Goal: Task Accomplishment & Management: Manage account settings

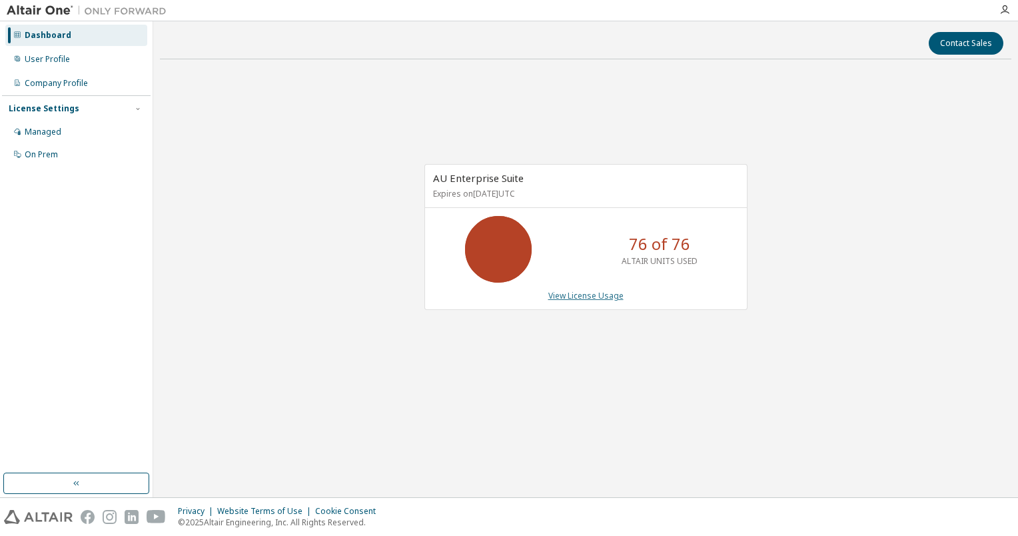
click at [584, 293] on link "View License Usage" at bounding box center [586, 295] width 75 height 11
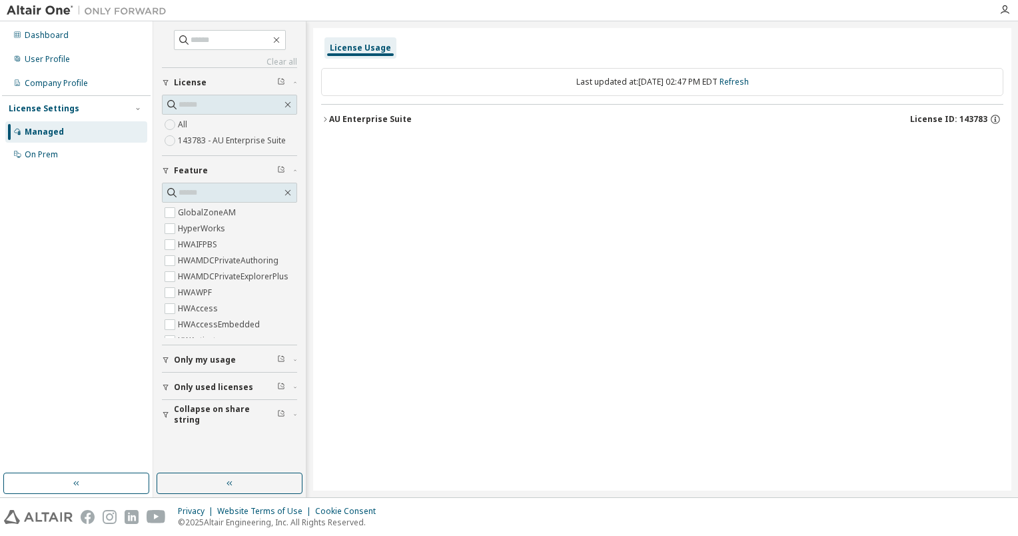
click at [325, 117] on icon "button" at bounding box center [325, 119] width 8 height 8
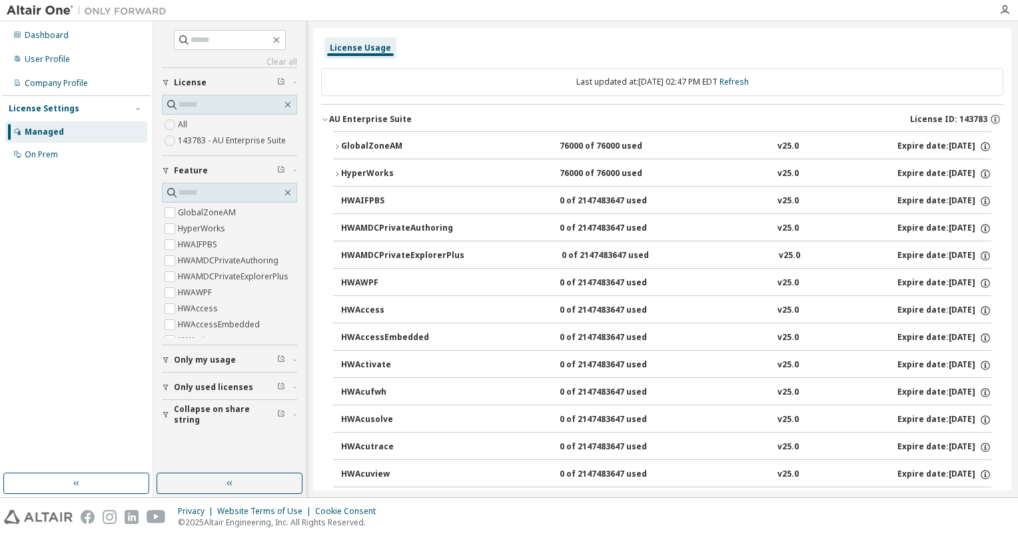
click at [337, 148] on icon "button" at bounding box center [337, 147] width 8 height 8
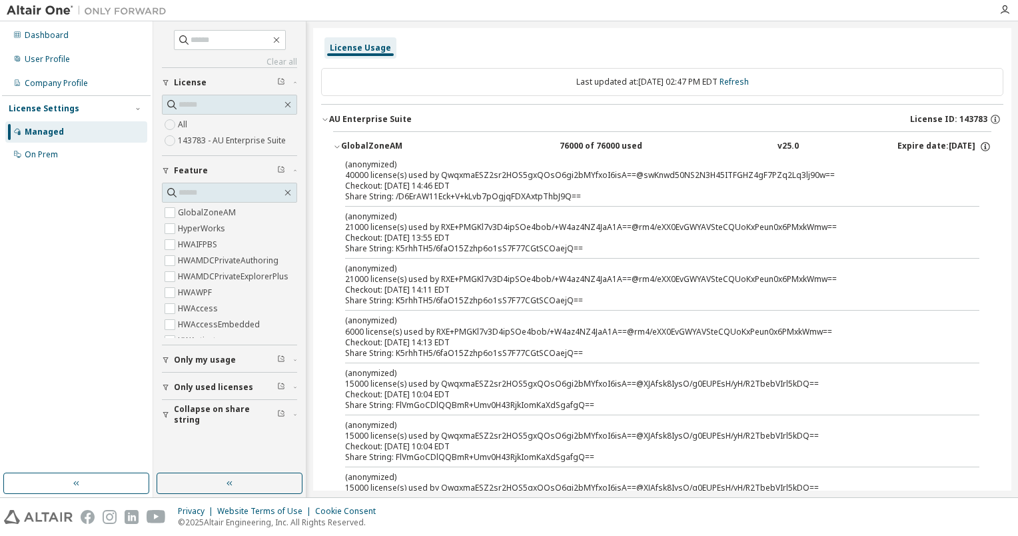
click at [337, 141] on button "GlobalZoneAM 76000 of 76000 used v25.0 Expire date: 2026-05-31" at bounding box center [662, 146] width 659 height 29
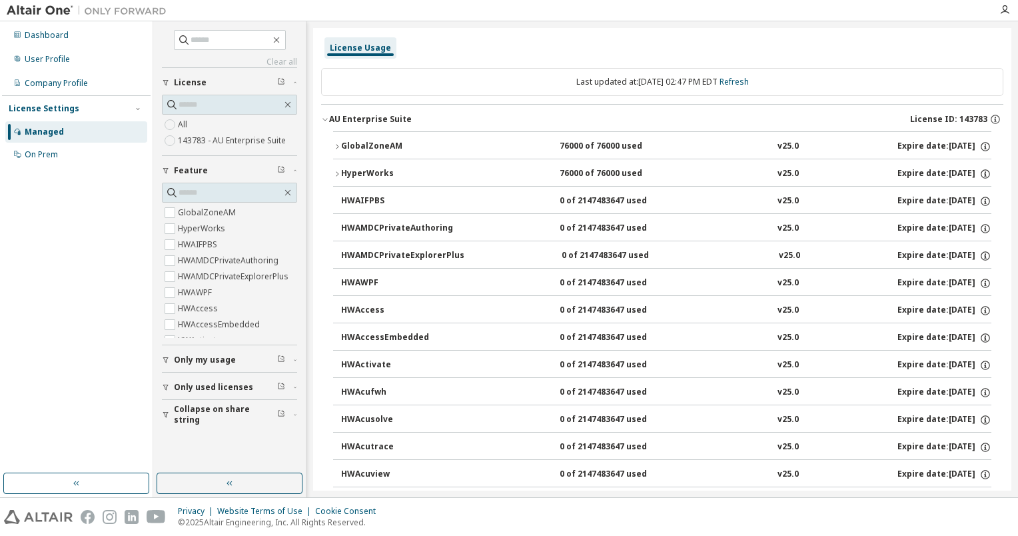
click at [336, 173] on icon "button" at bounding box center [337, 174] width 8 height 8
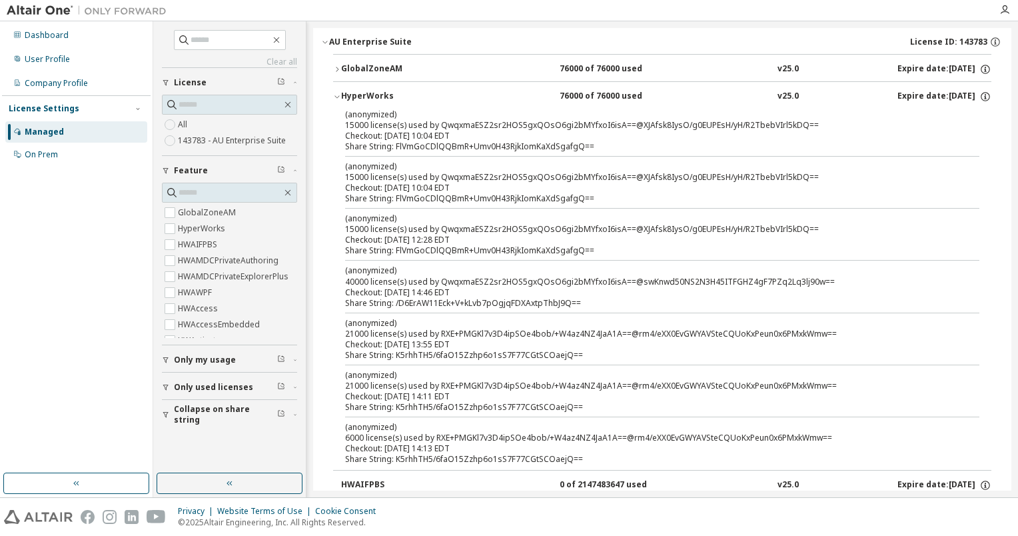
scroll to position [67, 0]
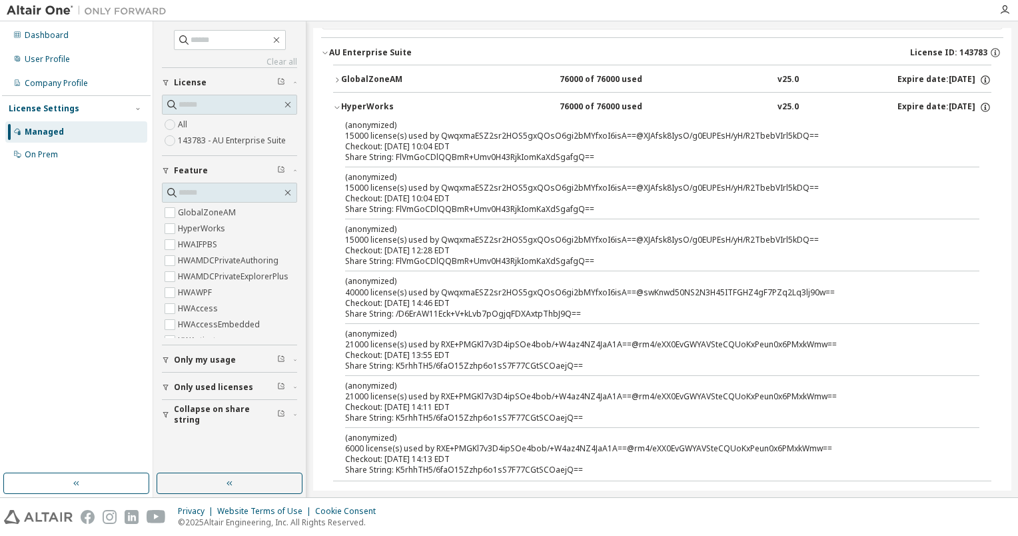
click at [336, 109] on icon "button" at bounding box center [337, 107] width 8 height 8
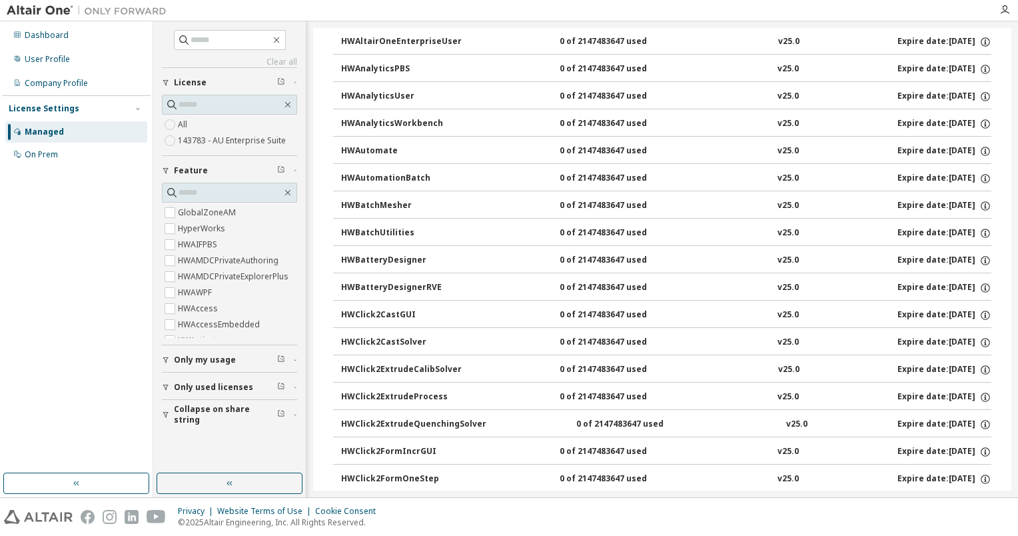
scroll to position [0, 0]
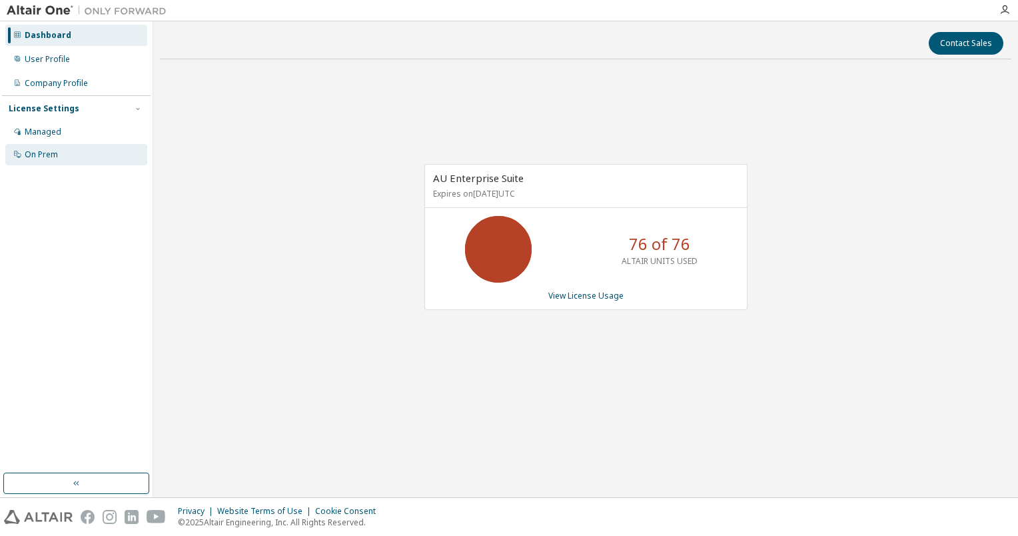
click at [57, 147] on div "On Prem" at bounding box center [76, 154] width 142 height 21
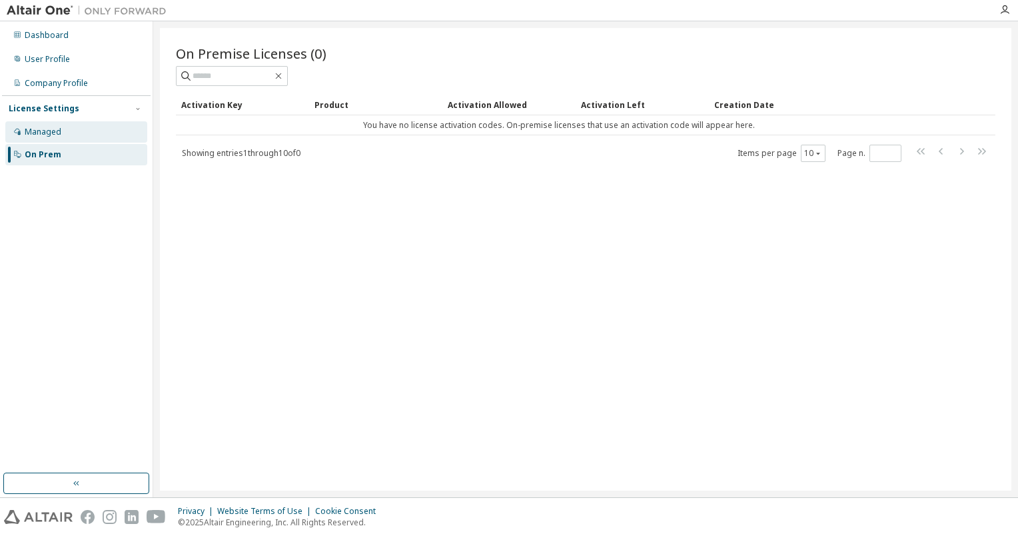
click at [67, 131] on div "Managed" at bounding box center [76, 131] width 142 height 21
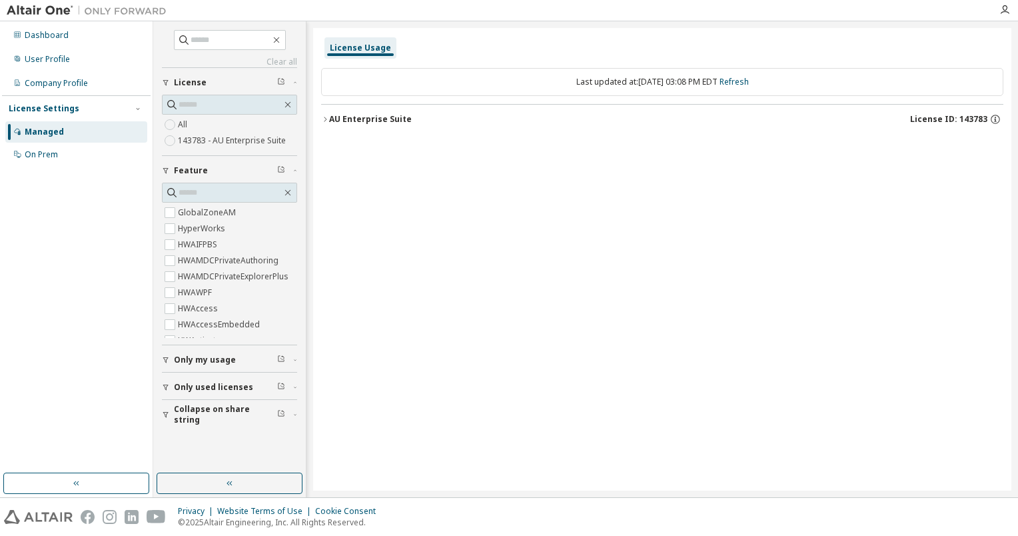
click at [329, 119] on icon "button" at bounding box center [325, 119] width 8 height 8
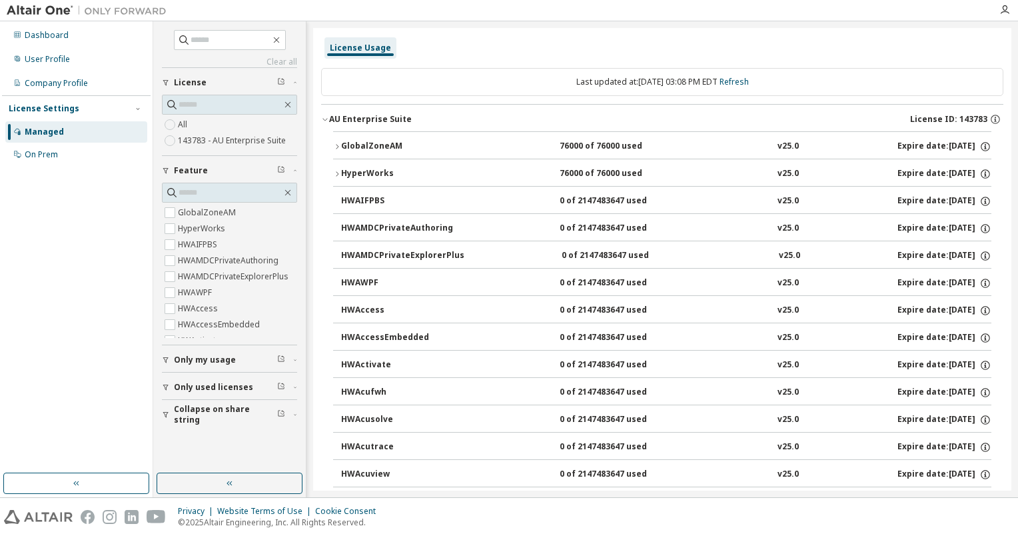
click at [329, 119] on icon "button" at bounding box center [325, 119] width 8 height 8
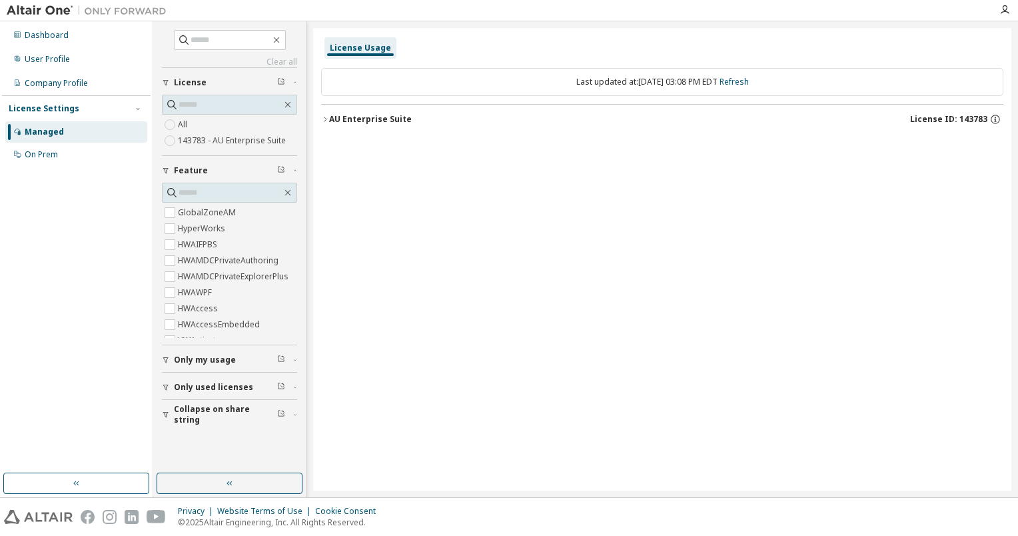
click at [210, 383] on span "Only used licenses" at bounding box center [213, 387] width 79 height 11
click at [210, 365] on button "Only my usage" at bounding box center [229, 359] width 135 height 29
click at [171, 411] on div "button" at bounding box center [168, 415] width 12 height 8
click at [59, 80] on div "Company Profile" at bounding box center [56, 83] width 63 height 11
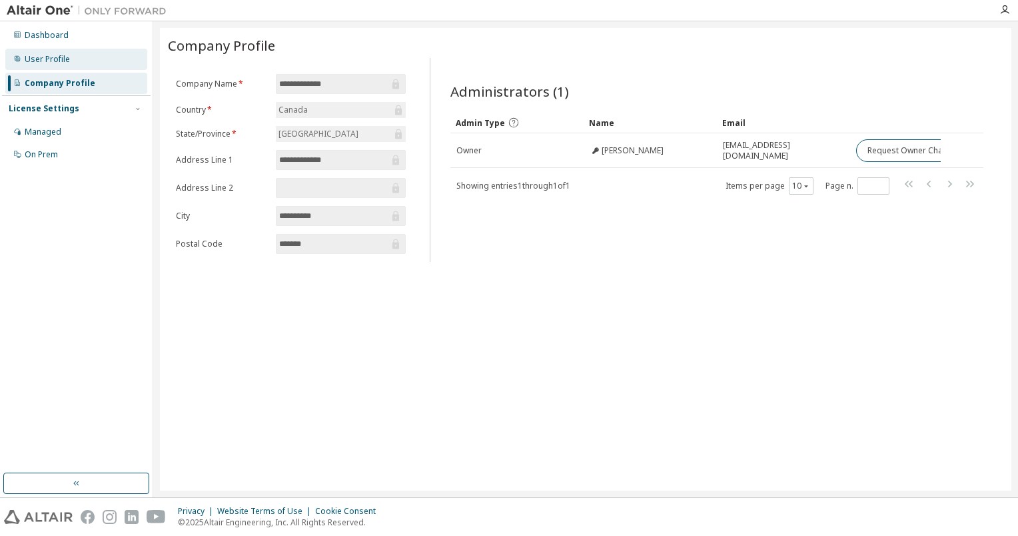
click at [43, 56] on div "User Profile" at bounding box center [47, 59] width 45 height 11
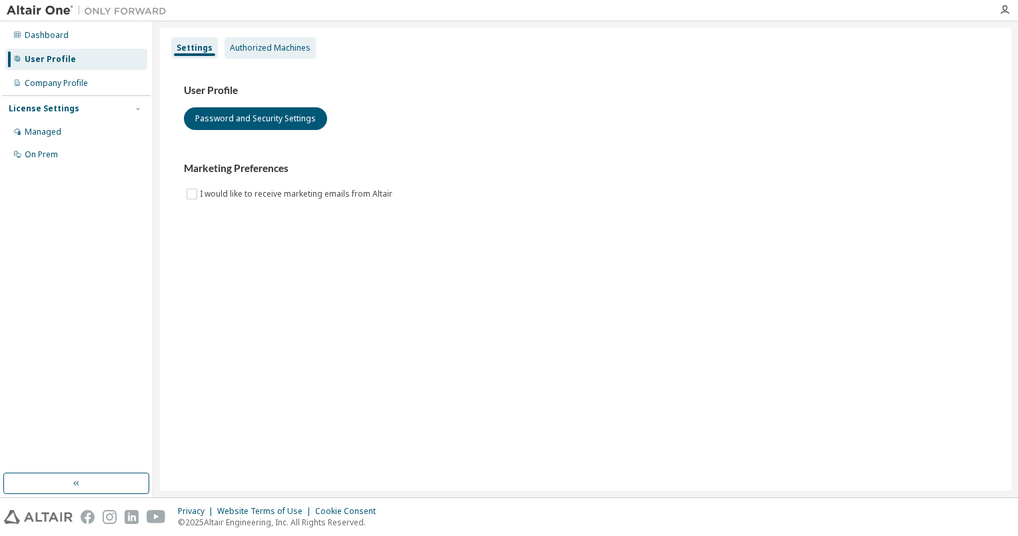
click at [269, 46] on div "Authorized Machines" at bounding box center [270, 48] width 81 height 11
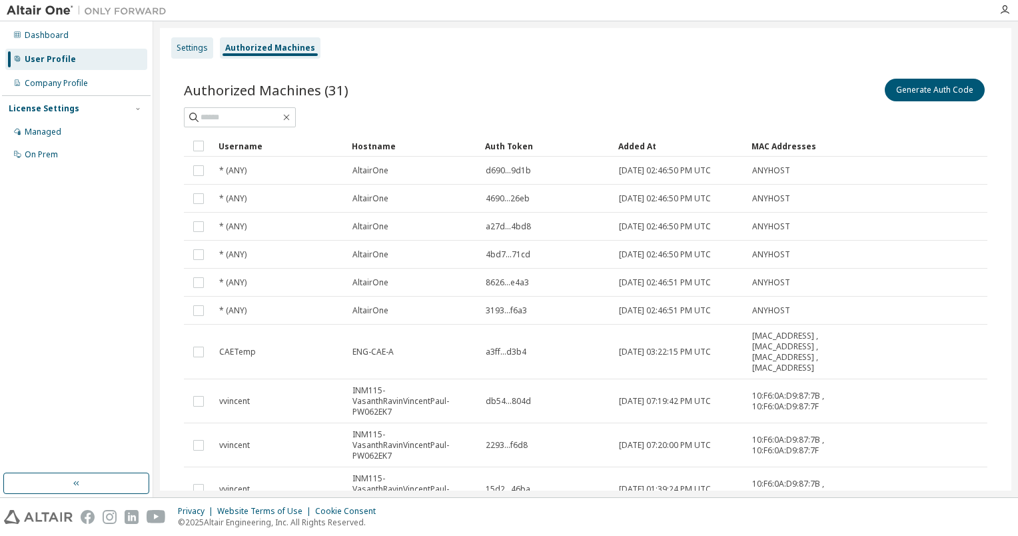
click at [196, 49] on div "Settings" at bounding box center [192, 48] width 31 height 11
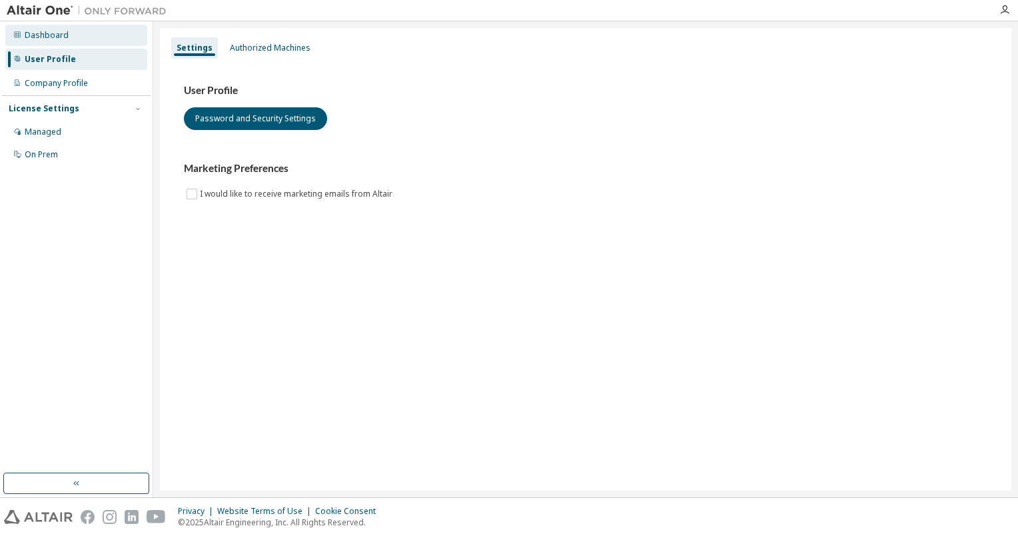
click at [61, 41] on div "Dashboard" at bounding box center [76, 35] width 142 height 21
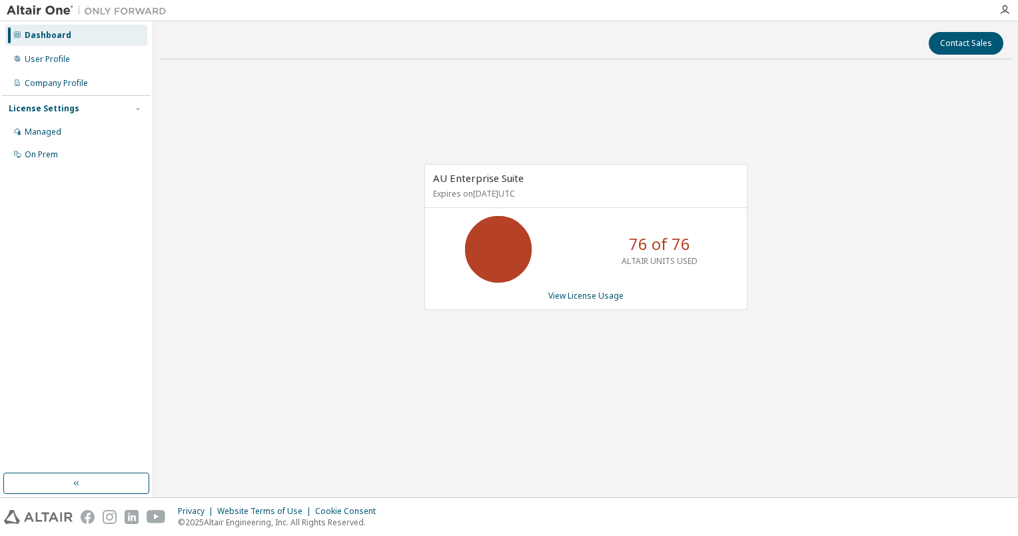
click at [880, 160] on div "AU Enterprise Suite Expires on [DATE] UTC 76 of 76 ALTAIR UNITS USED View Licen…" at bounding box center [586, 244] width 852 height 349
